Goal: Register for event/course

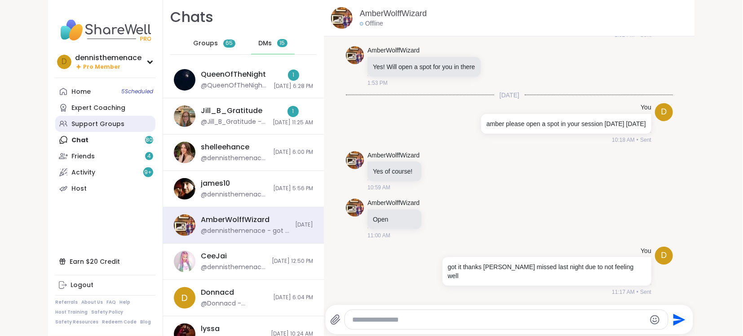
click at [106, 125] on div "Support Groups" at bounding box center [97, 124] width 53 height 9
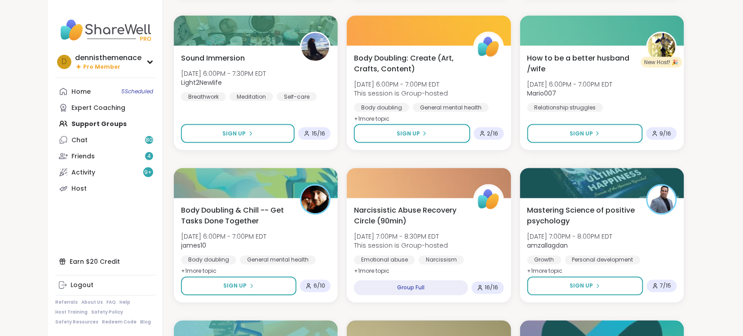
scroll to position [407, 0]
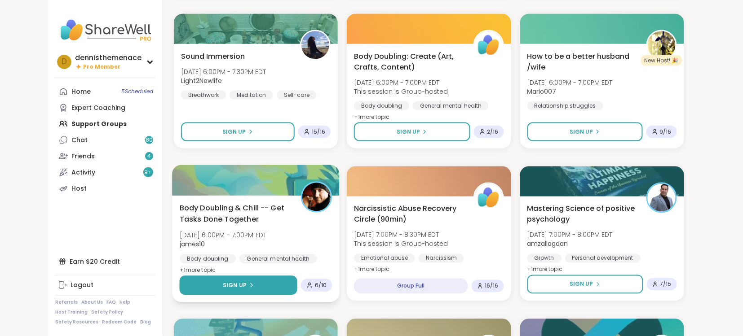
click at [237, 282] on span "Sign Up" at bounding box center [235, 286] width 24 height 8
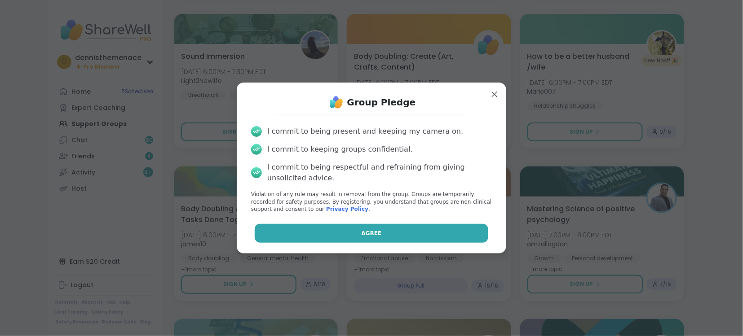
click at [372, 231] on span "Agree" at bounding box center [372, 233] width 20 height 8
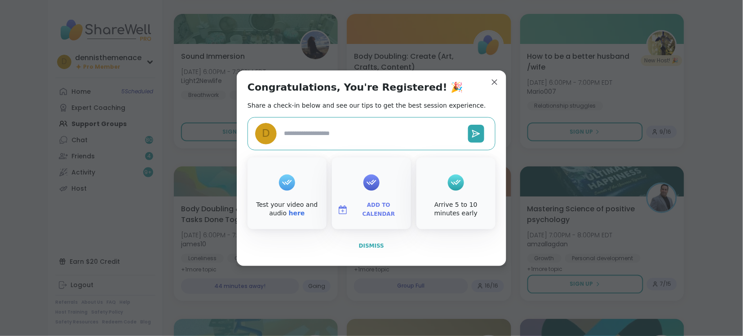
click at [370, 243] on span "Dismiss" at bounding box center [371, 246] width 25 height 6
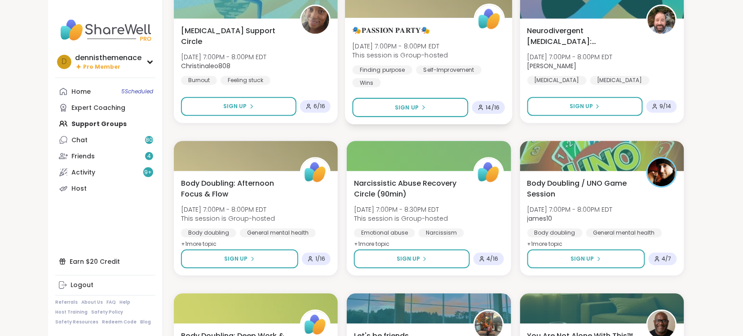
scroll to position [766, 0]
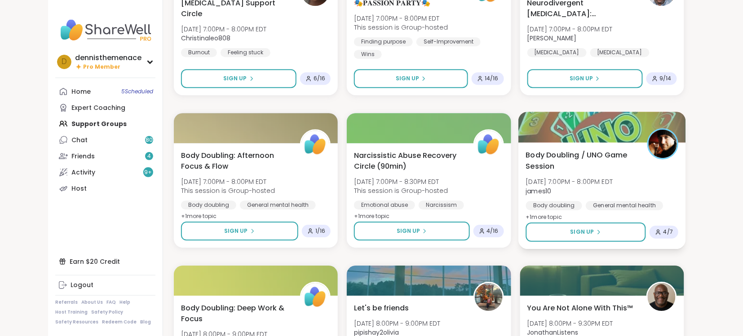
click at [583, 194] on span "james10" at bounding box center [568, 190] width 87 height 9
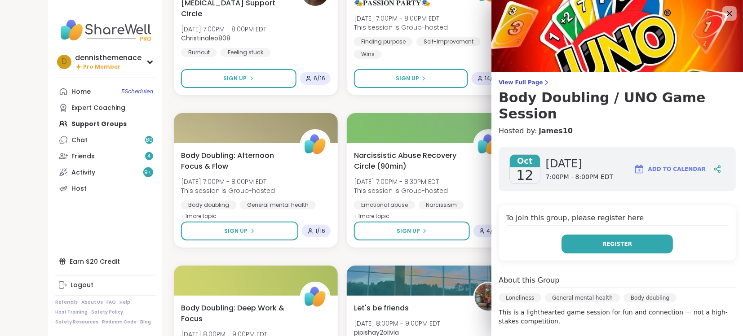
click at [613, 240] on span "Register" at bounding box center [617, 244] width 30 height 8
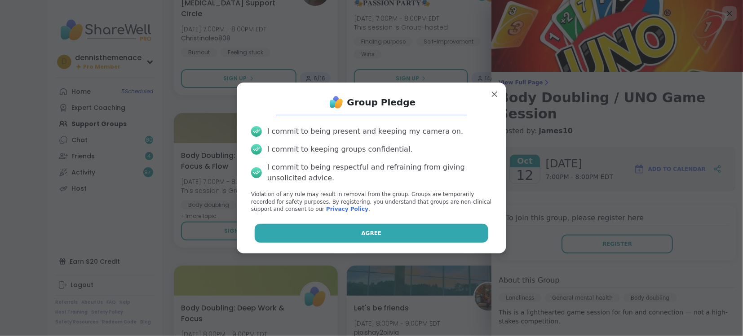
click at [424, 235] on button "Agree" at bounding box center [372, 233] width 234 height 19
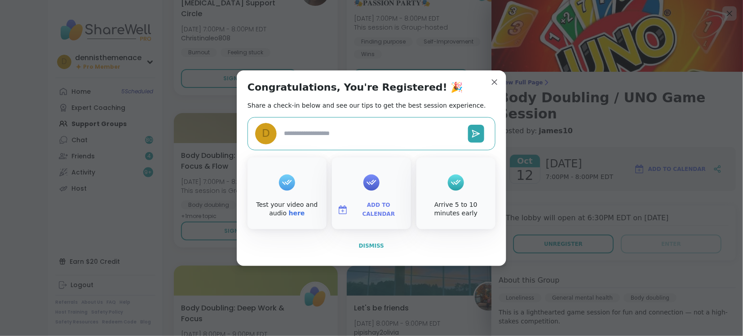
type textarea "*"
click at [372, 247] on span "Dismiss" at bounding box center [371, 246] width 25 height 6
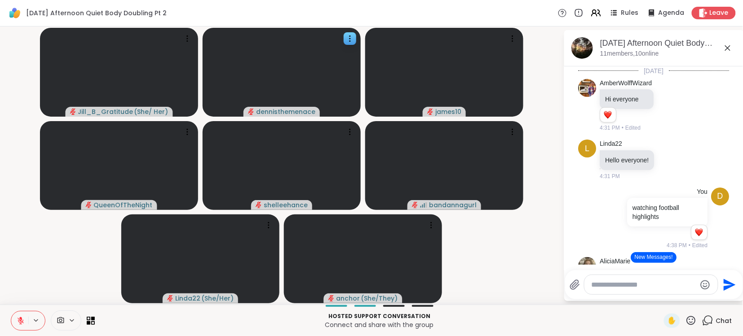
scroll to position [618, 0]
